Goal: Information Seeking & Learning: Check status

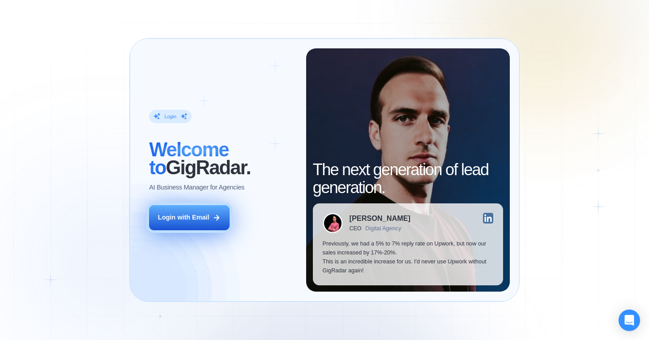
click at [179, 226] on button "Login with Email" at bounding box center [189, 217] width 80 height 25
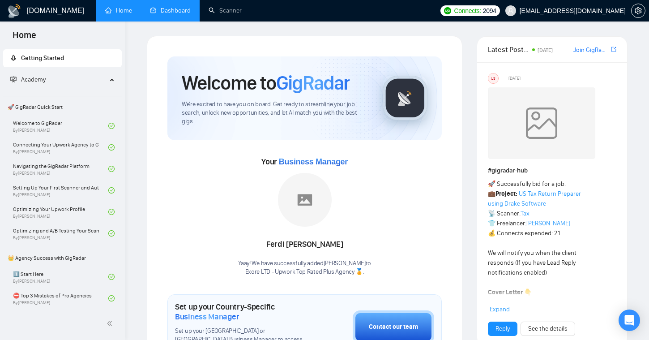
click at [186, 13] on link "Dashboard" at bounding box center [170, 11] width 41 height 8
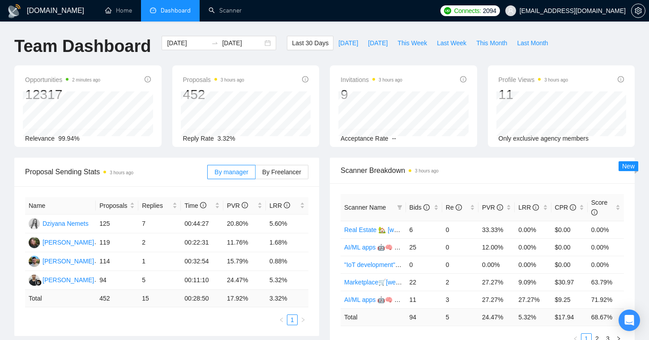
click at [264, 62] on div "[DATE] [DATE]" at bounding box center [218, 51] width 125 height 30
click at [523, 41] on span "Last Month" at bounding box center [532, 43] width 31 height 10
type input "[DATE]"
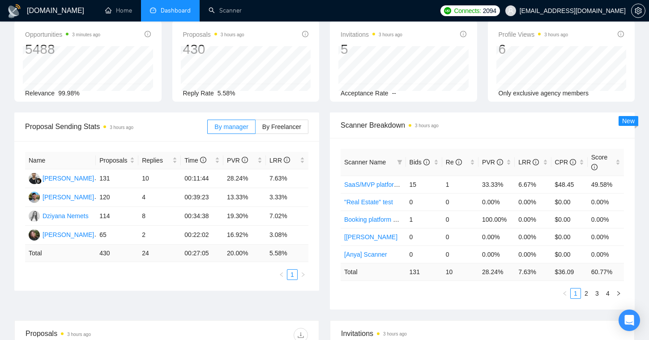
scroll to position [126, 0]
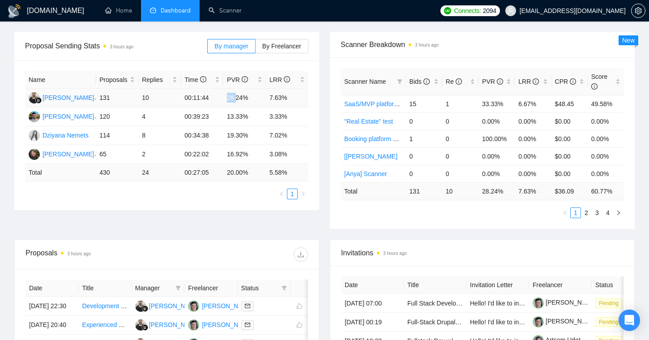
drag, startPoint x: 222, startPoint y: 97, endPoint x: 236, endPoint y: 97, distance: 14.8
click at [236, 97] on tr "[PERSON_NAME] 131 10 00:11:44 28.24% 7.63%" at bounding box center [166, 98] width 283 height 19
click at [151, 140] on td "8" at bounding box center [159, 135] width 43 height 19
click at [142, 135] on td "8" at bounding box center [159, 135] width 43 height 19
drag, startPoint x: 146, startPoint y: 158, endPoint x: 137, endPoint y: 157, distance: 9.4
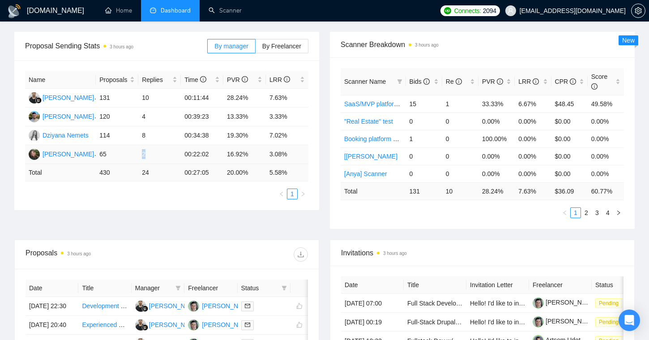
click at [137, 157] on tr "[PERSON_NAME] 65 2 00:22:02 16.92% 3.08%" at bounding box center [166, 154] width 283 height 19
click at [143, 116] on td "4" at bounding box center [159, 116] width 43 height 19
drag, startPoint x: 142, startPoint y: 98, endPoint x: 149, endPoint y: 98, distance: 7.6
click at [149, 98] on td "10" at bounding box center [159, 98] width 43 height 19
click at [192, 37] on div "Proposal Sending Stats 3 hours ago" at bounding box center [116, 46] width 182 height 26
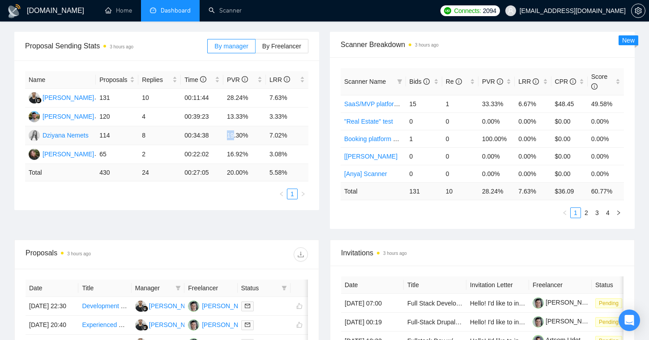
drag, startPoint x: 226, startPoint y: 137, endPoint x: 235, endPoint y: 136, distance: 8.1
click at [235, 136] on td "19.30%" at bounding box center [244, 135] width 43 height 19
click at [226, 153] on td "16.92%" at bounding box center [244, 154] width 43 height 19
drag, startPoint x: 243, startPoint y: 122, endPoint x: 222, endPoint y: 122, distance: 21.0
click at [222, 122] on tr "[PERSON_NAME] 120 4 00:39:23 13.33% 3.33%" at bounding box center [166, 116] width 283 height 19
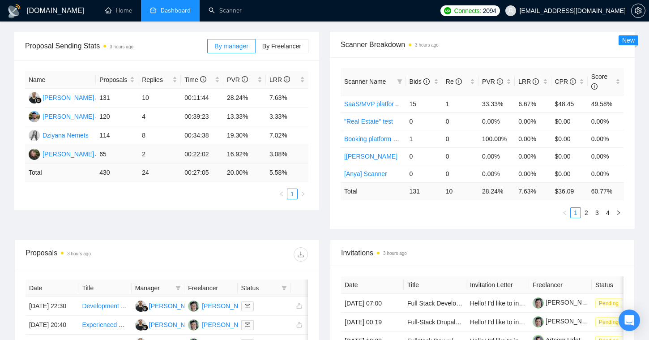
click at [211, 156] on td "00:22:02" at bounding box center [202, 154] width 43 height 19
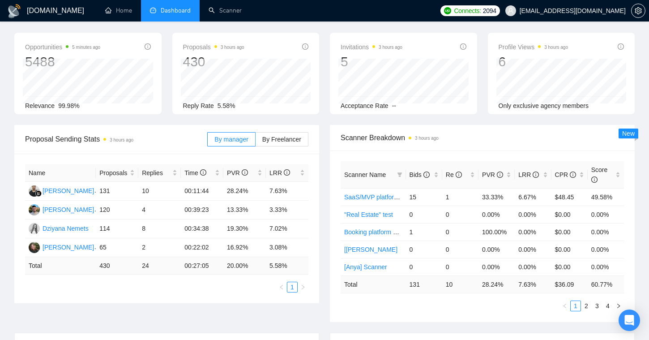
scroll to position [0, 0]
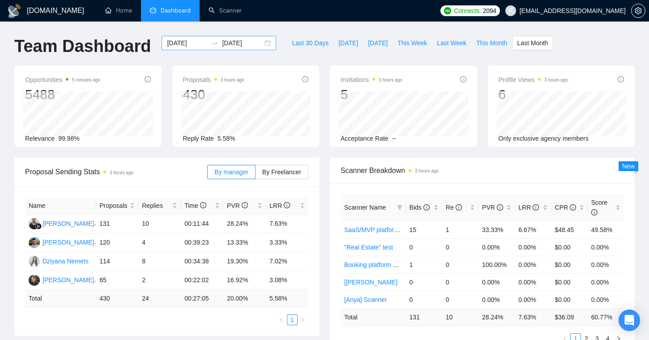
click at [179, 46] on input "[DATE]" at bounding box center [187, 43] width 41 height 10
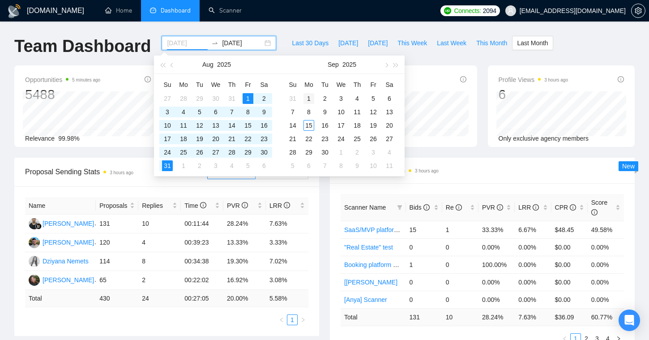
type input "[DATE]"
click at [307, 98] on div "1" at bounding box center [308, 98] width 11 height 11
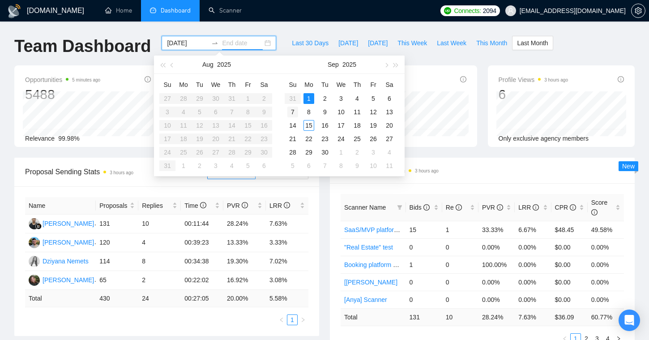
type input "[DATE]"
click at [296, 108] on div "7" at bounding box center [292, 112] width 11 height 11
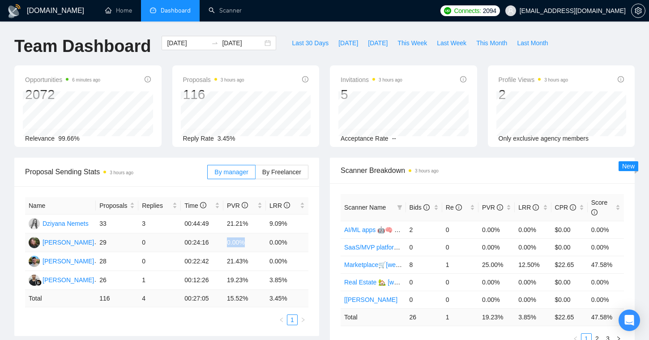
drag, startPoint x: 224, startPoint y: 243, endPoint x: 245, endPoint y: 243, distance: 20.6
click at [245, 244] on td "0.00%" at bounding box center [244, 242] width 43 height 19
drag, startPoint x: 102, startPoint y: 242, endPoint x: 293, endPoint y: 243, distance: 191.1
click at [293, 243] on tr "[PERSON_NAME] 29 0 00:24:16 0.00% 0.00%" at bounding box center [166, 242] width 283 height 19
click at [218, 65] on div "Proposals 3 hours ago 116 [DATE] Sent 23 Replied 1 Reply Rate 3.45%" at bounding box center [245, 105] width 147 height 81
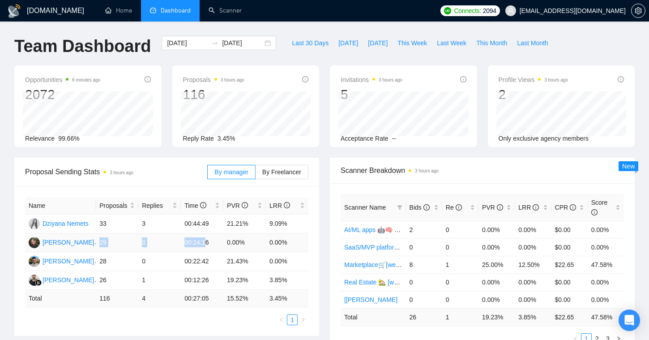
drag, startPoint x: 99, startPoint y: 245, endPoint x: 209, endPoint y: 240, distance: 109.8
click at [209, 240] on tr "[PERSON_NAME] 29 0 00:24:16 0.00% 0.00%" at bounding box center [166, 242] width 283 height 19
click at [237, 60] on div "[DATE] [DATE]" at bounding box center [218, 51] width 125 height 30
click at [189, 45] on input "[DATE]" at bounding box center [187, 43] width 41 height 10
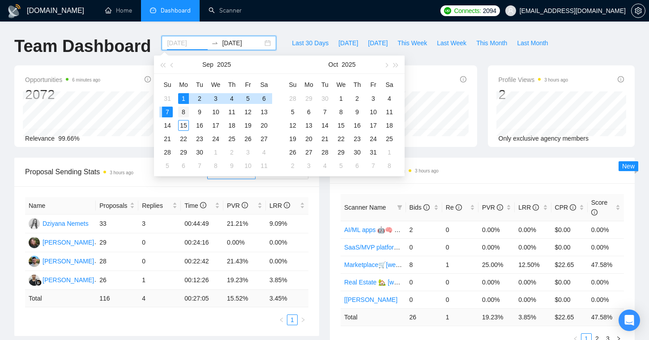
type input "[DATE]"
click at [183, 111] on div "8" at bounding box center [183, 112] width 11 height 11
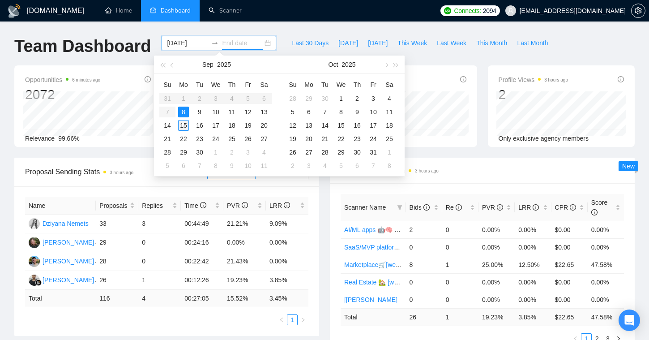
type input "[DATE]"
click at [185, 127] on div "15" at bounding box center [183, 125] width 11 height 11
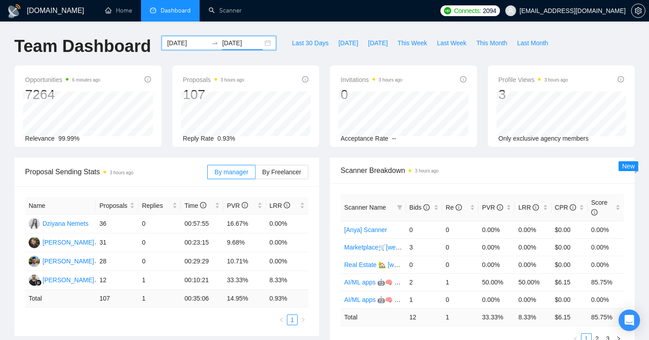
click at [183, 46] on input "[DATE]" at bounding box center [187, 43] width 41 height 10
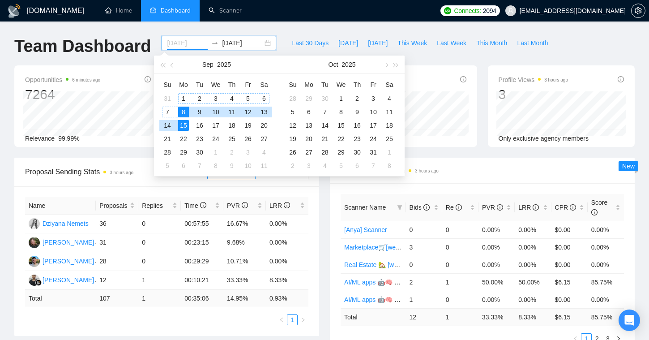
type input "[DATE]"
click at [180, 111] on div "8" at bounding box center [183, 112] width 11 height 11
type input "[DATE]"
click at [169, 126] on div "14" at bounding box center [167, 125] width 11 height 11
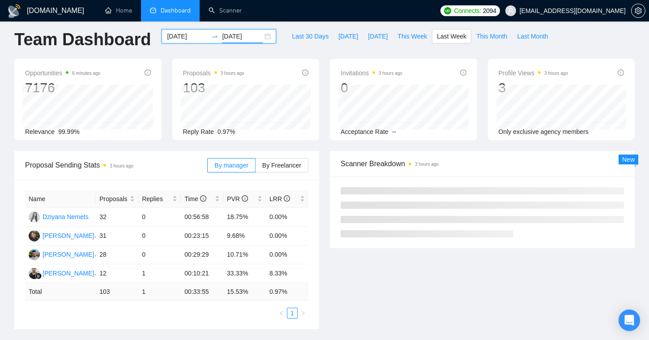
scroll to position [11, 0]
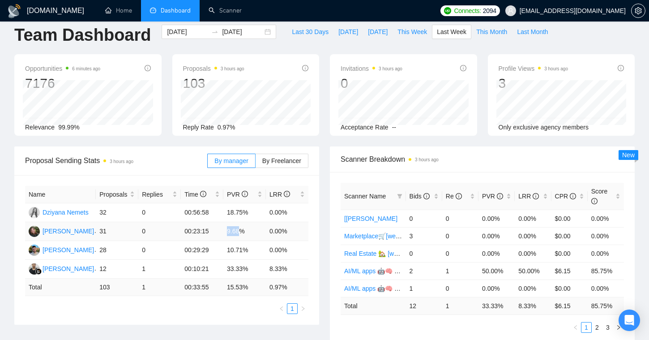
drag, startPoint x: 217, startPoint y: 229, endPoint x: 242, endPoint y: 229, distance: 24.6
click at [242, 229] on tr "[PERSON_NAME] 31 0 00:23:15 9.68% 0.00%" at bounding box center [166, 231] width 283 height 19
click at [226, 215] on td "18.75%" at bounding box center [244, 212] width 43 height 19
click at [149, 208] on td "0" at bounding box center [159, 212] width 43 height 19
click at [171, 153] on div "Proposal Sending Stats 3 hours ago" at bounding box center [116, 161] width 182 height 26
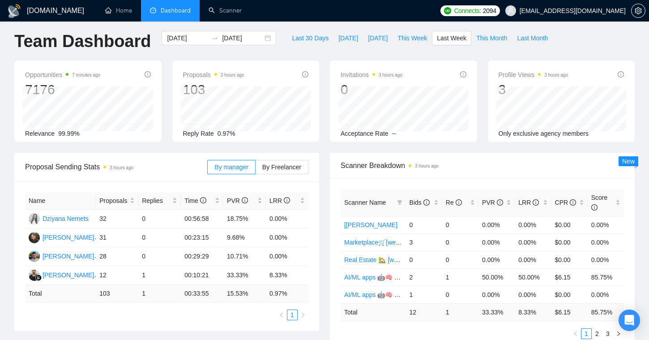
scroll to position [9, 0]
